Goal: Task Accomplishment & Management: Manage account settings

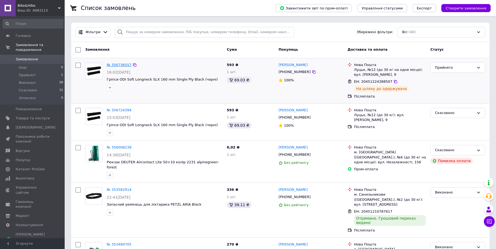
click at [120, 66] on link "№ 356736557" at bounding box center [119, 65] width 25 height 4
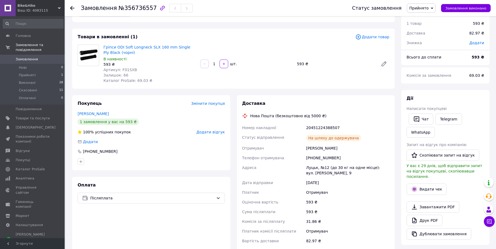
scroll to position [65, 0]
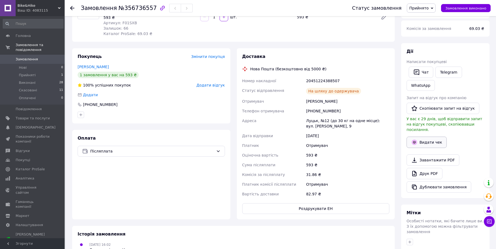
click at [417, 139] on icon "button" at bounding box center [414, 142] width 6 height 6
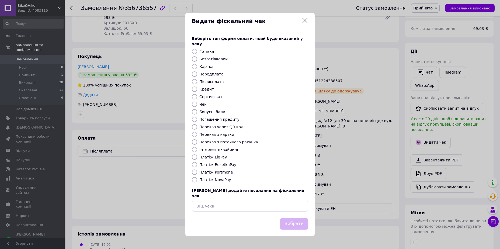
click at [206, 51] on label "Готівка" at bounding box center [206, 51] width 15 height 4
click at [197, 51] on input "Готівка" at bounding box center [194, 51] width 5 height 5
radio input "true"
click at [202, 82] on label "Післясплата" at bounding box center [211, 81] width 25 height 4
click at [197, 82] on input "Післясплата" at bounding box center [194, 81] width 5 height 5
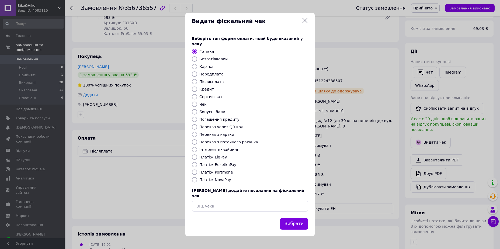
radio input "true"
click at [204, 51] on label "Готівка" at bounding box center [206, 51] width 15 height 4
click at [197, 51] on input "Готівка" at bounding box center [194, 51] width 5 height 5
radio input "true"
click at [203, 83] on label "Післясплата" at bounding box center [211, 81] width 25 height 4
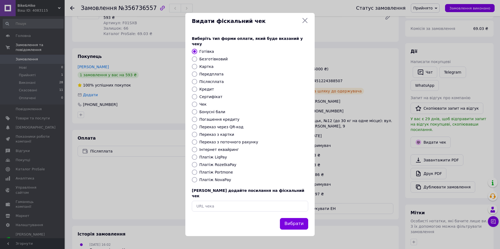
click at [197, 83] on input "Післясплата" at bounding box center [194, 81] width 5 height 5
radio input "true"
click at [289, 220] on button "Вибрати" at bounding box center [294, 224] width 28 height 12
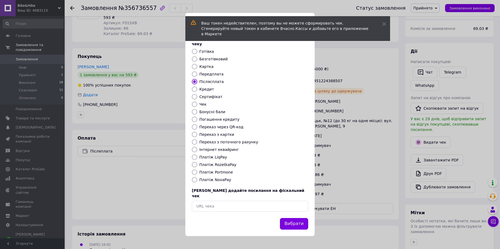
click at [381, 26] on div "Ваш токен недействителен, поэтому вы не можете сформировать чек. Сгенерируйте н…" at bounding box center [287, 28] width 205 height 25
click at [385, 24] on icon at bounding box center [384, 24] width 4 height 4
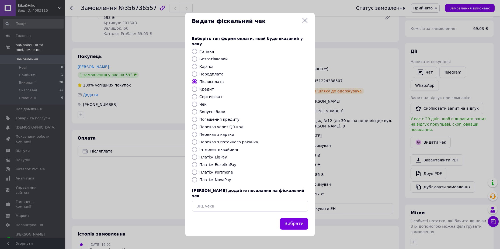
click at [306, 24] on icon at bounding box center [305, 20] width 6 height 6
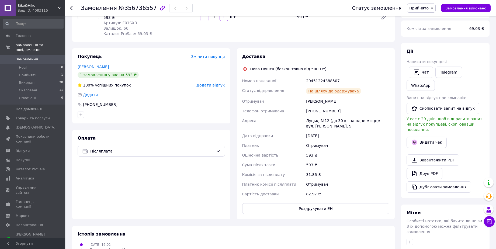
scroll to position [0, 0]
